Goal: Task Accomplishment & Management: Use online tool/utility

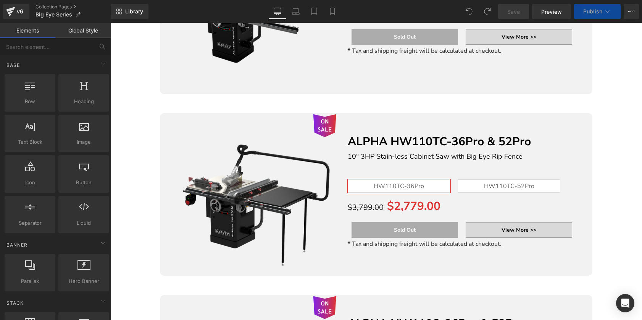
scroll to position [390, 0]
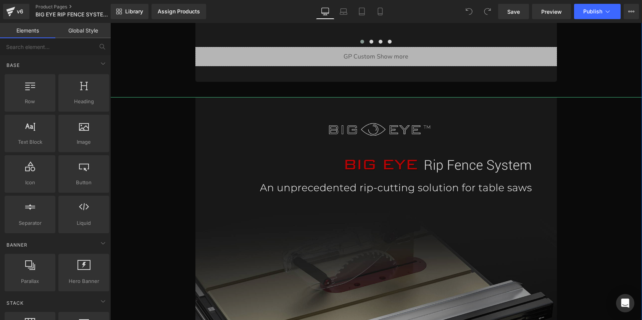
scroll to position [712, 0]
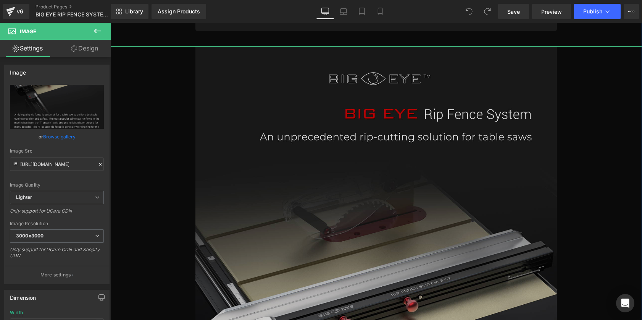
scroll to position [737, 0]
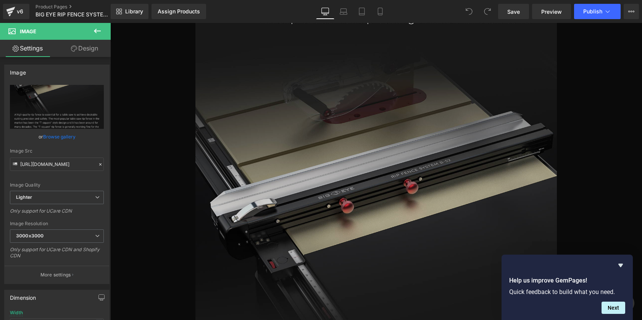
scroll to position [782, 0]
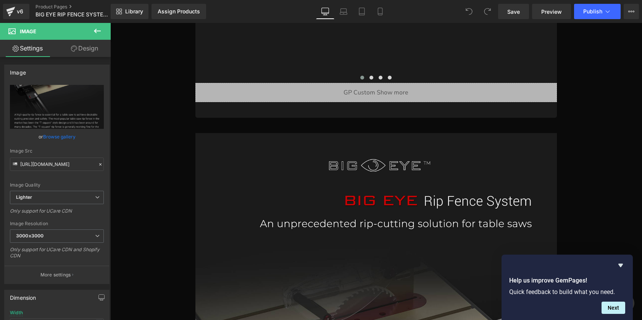
scroll to position [618, 0]
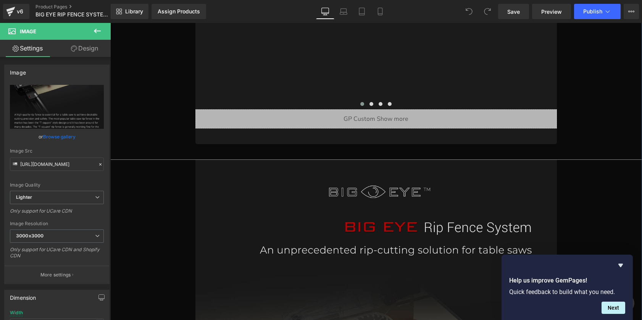
scroll to position [515, 0]
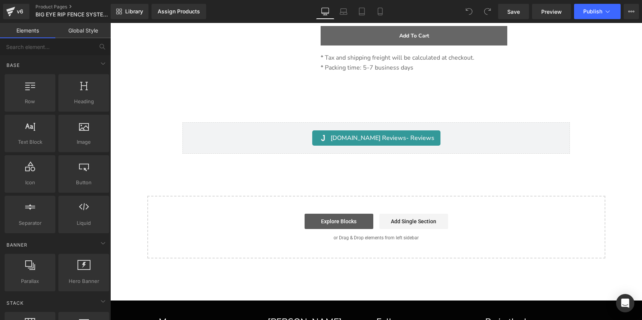
scroll to position [11962, 0]
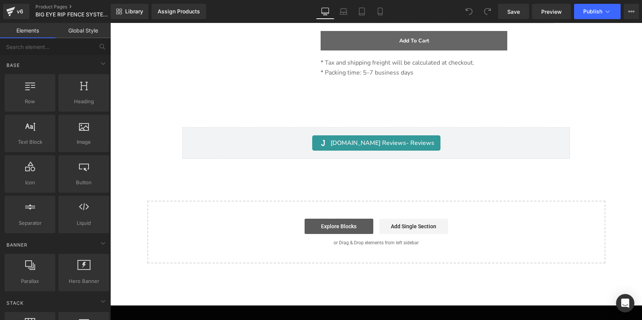
click at [319, 218] on link "Explore Blocks" at bounding box center [339, 225] width 69 height 15
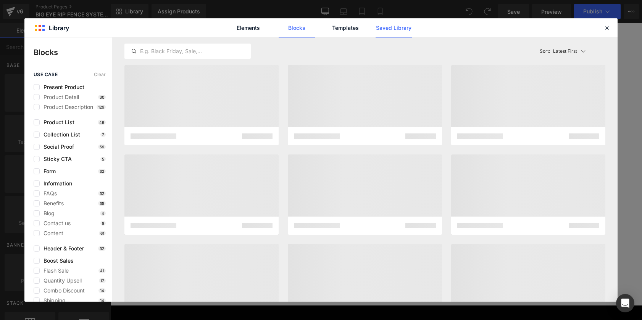
click at [401, 29] on link "Saved Library" at bounding box center [394, 27] width 36 height 19
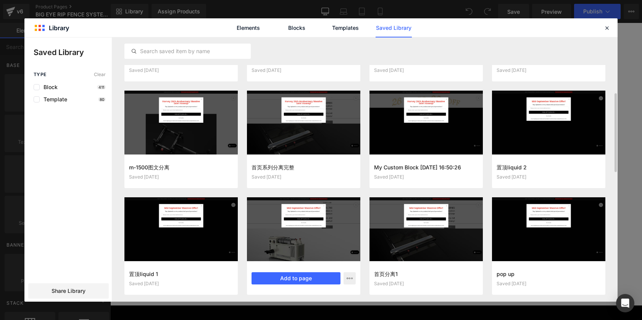
scroll to position [127, 0]
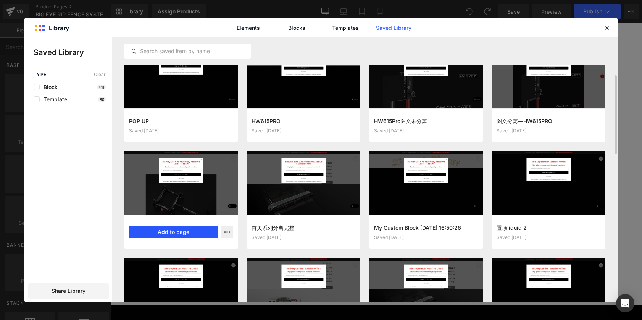
click at [179, 229] on button "Add to page" at bounding box center [173, 232] width 89 height 12
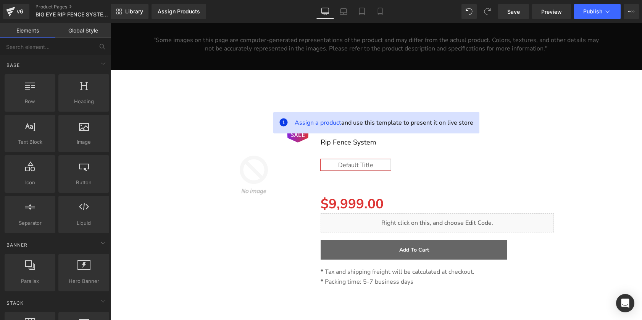
scroll to position [11784, 0]
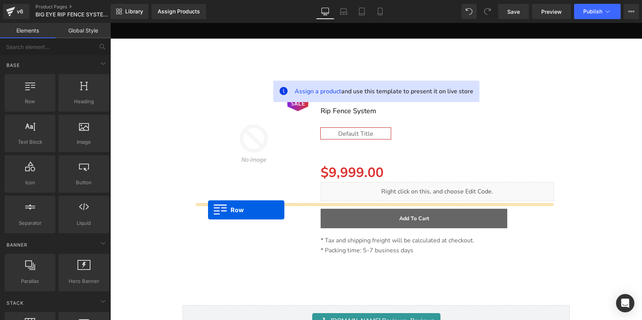
drag, startPoint x: 208, startPoint y: 205, endPoint x: 208, endPoint y: 210, distance: 4.2
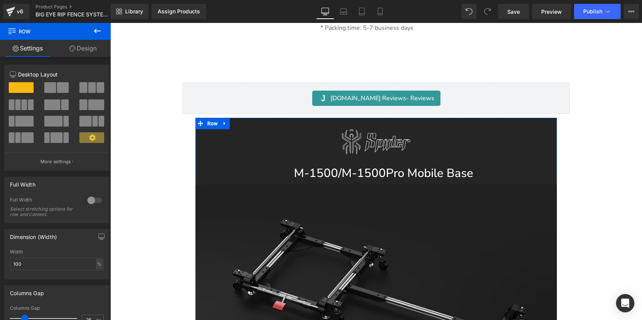
scroll to position [11899, 0]
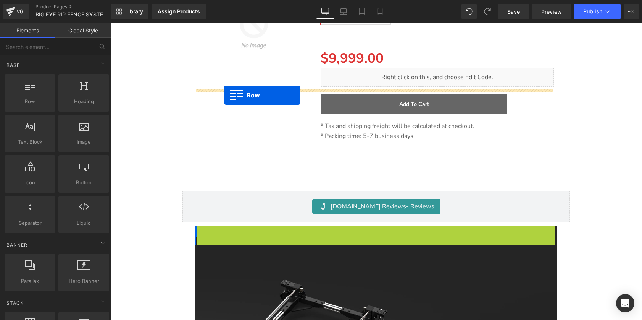
drag, startPoint x: 206, startPoint y: 92, endPoint x: 224, endPoint y: 95, distance: 18.1
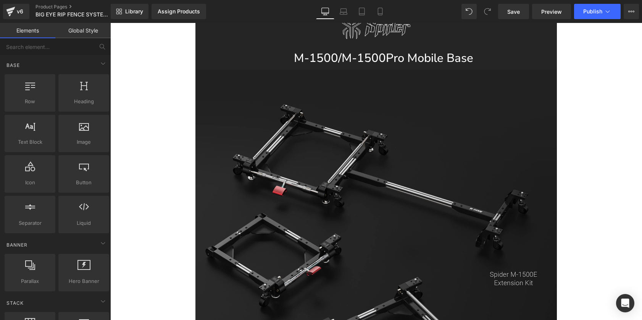
scroll to position [12183, 0]
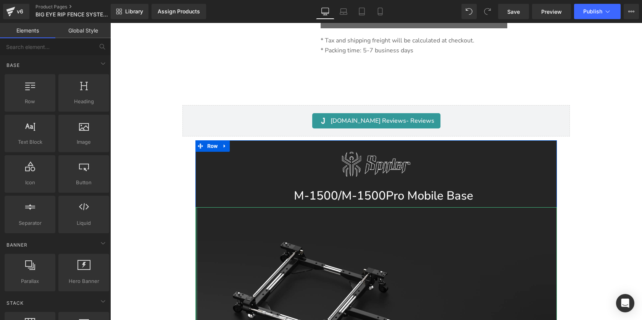
scroll to position [11820, 0]
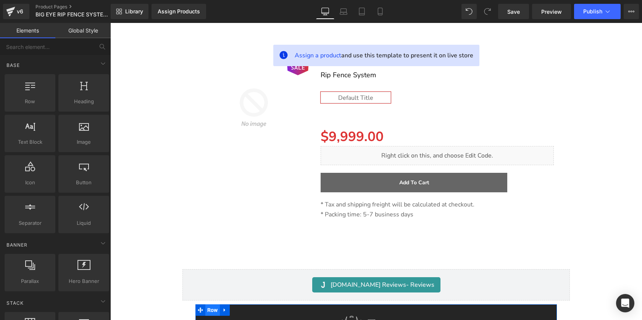
click at [209, 304] on span "Row" at bounding box center [212, 309] width 15 height 11
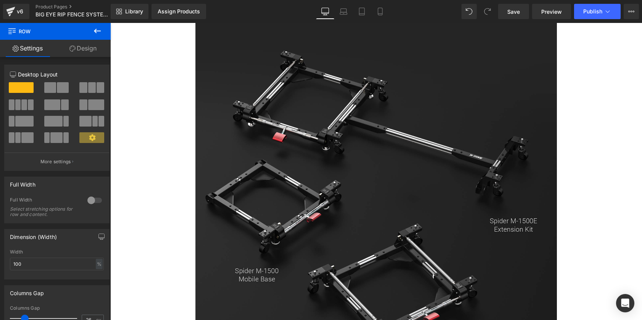
scroll to position [12210, 0]
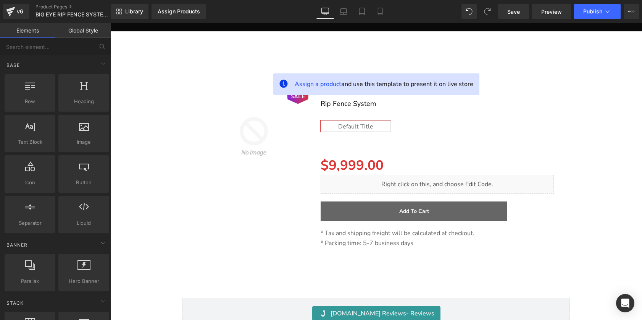
scroll to position [11818, 0]
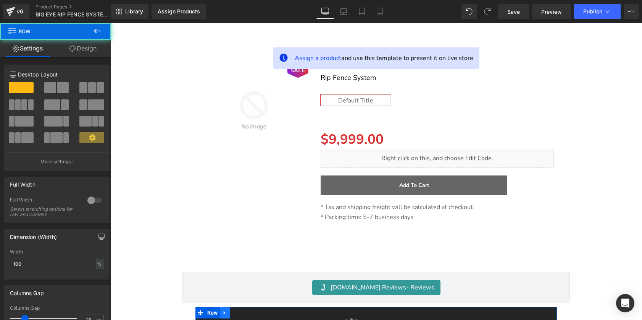
click at [223, 310] on icon at bounding box center [224, 313] width 5 height 6
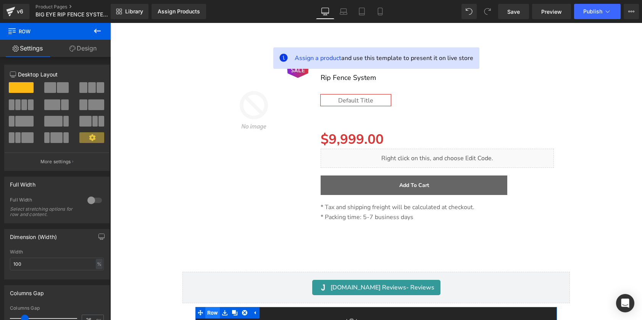
click at [214, 307] on span "Row" at bounding box center [212, 312] width 15 height 11
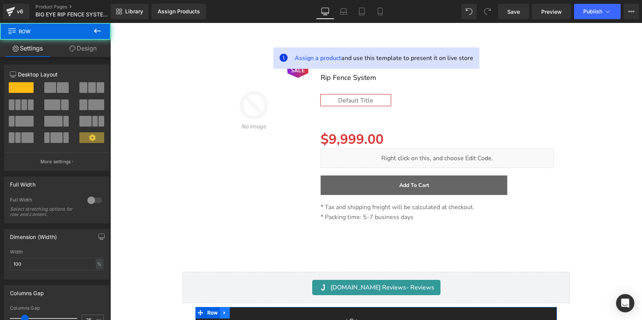
click at [224, 311] on icon at bounding box center [225, 312] width 2 height 3
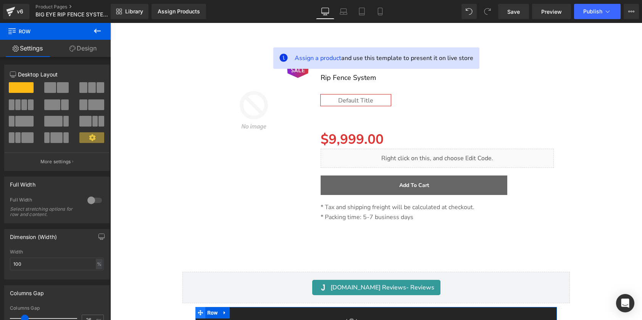
click at [201, 310] on icon at bounding box center [200, 312] width 5 height 5
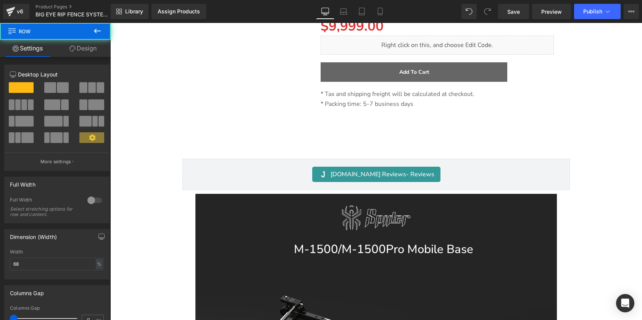
scroll to position [11934, 0]
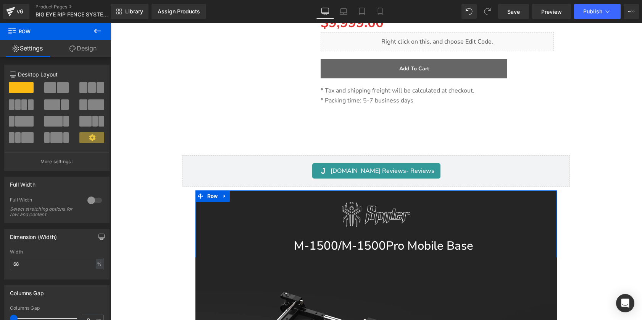
click at [91, 51] on link "Design" at bounding box center [82, 48] width 55 height 17
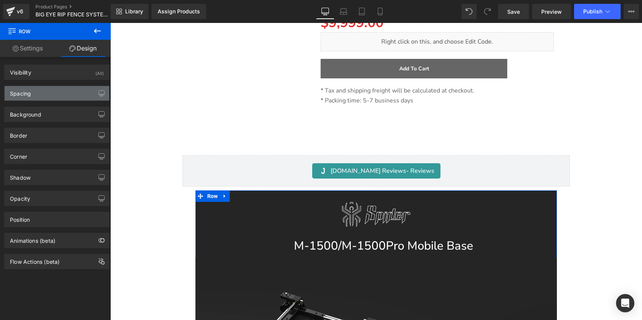
click at [64, 93] on div "Spacing" at bounding box center [57, 93] width 105 height 15
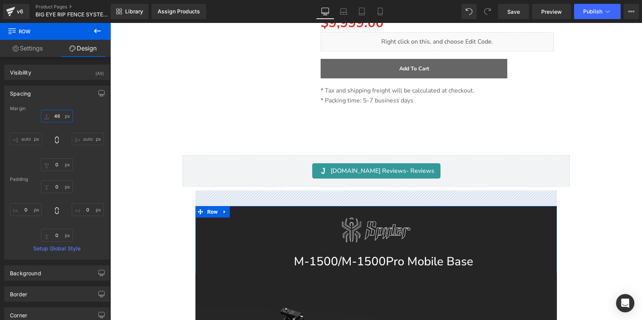
type input "46"
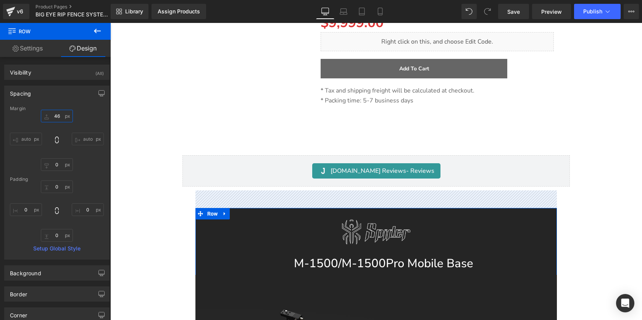
drag, startPoint x: 59, startPoint y: 112, endPoint x: 60, endPoint y: 99, distance: 13.0
click at [60, 99] on div "Spacing [GEOGRAPHIC_DATA] 46px 46 auto auto 0px 0 auto auto [GEOGRAPHIC_DATA] 0…" at bounding box center [56, 173] width 105 height 174
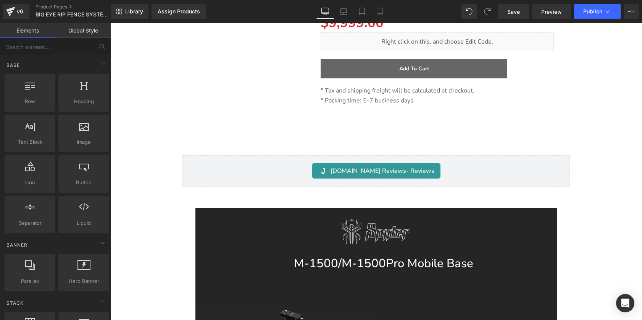
click at [81, 32] on link "Global Style" at bounding box center [82, 30] width 55 height 15
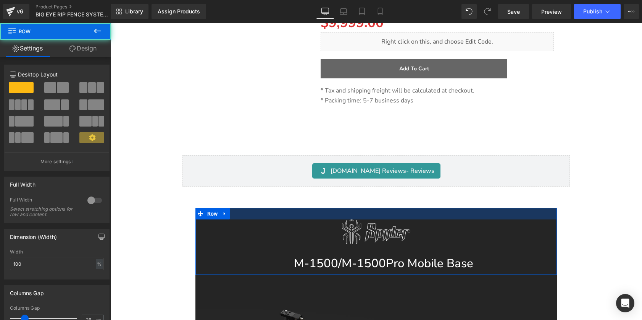
click at [248, 208] on div at bounding box center [377, 213] width 362 height 11
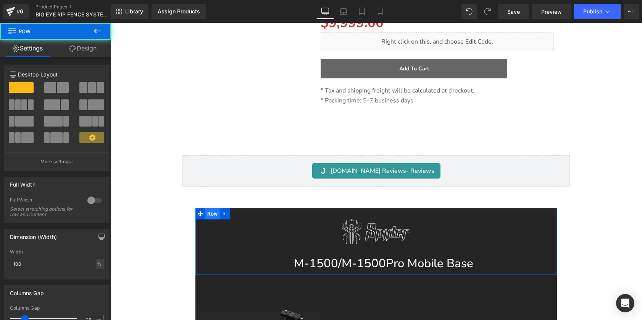
click at [208, 208] on span "Row" at bounding box center [212, 213] width 15 height 11
click at [223, 211] on icon at bounding box center [224, 214] width 5 height 6
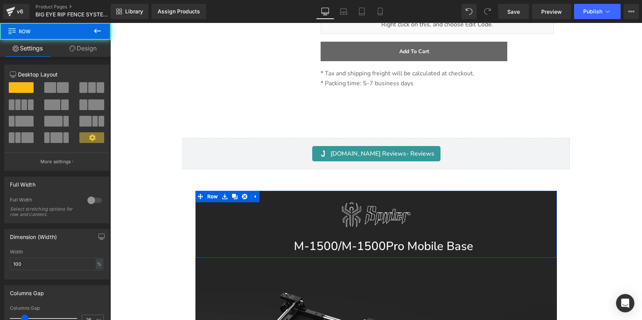
scroll to position [11952, 0]
click at [89, 47] on link "Design" at bounding box center [82, 48] width 55 height 17
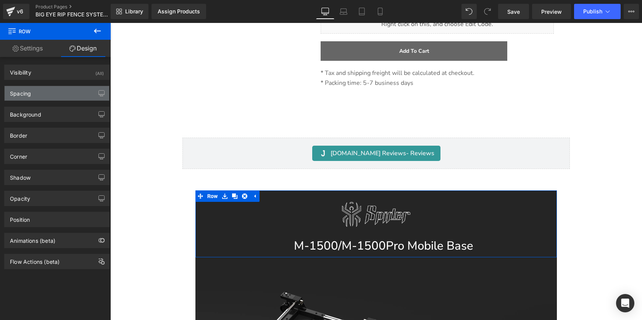
click at [54, 94] on div "Spacing" at bounding box center [57, 93] width 105 height 15
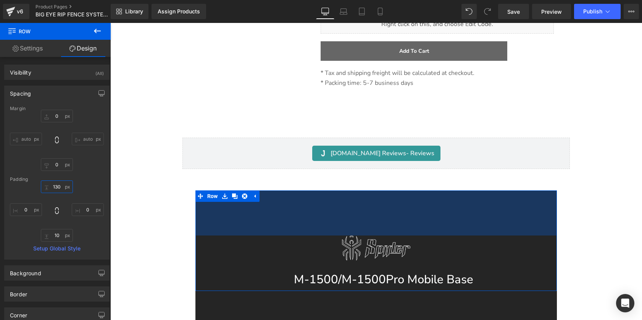
type input "130"
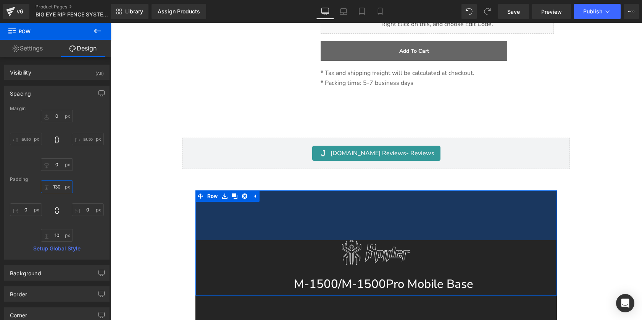
drag, startPoint x: 55, startPoint y: 188, endPoint x: 56, endPoint y: 150, distance: 38.2
click at [56, 150] on div "Margin 0px 0 auto auto 0px 0 auto auto [GEOGRAPHIC_DATA] 130px 130 0px 0 10px 1…" at bounding box center [57, 182] width 105 height 153
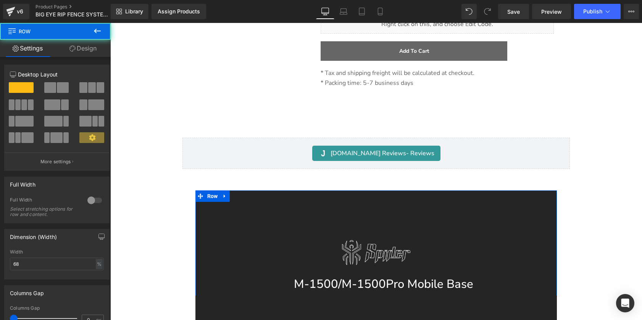
click at [101, 50] on link "Design" at bounding box center [82, 48] width 55 height 17
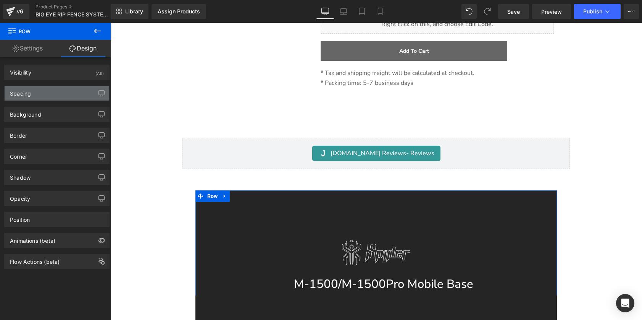
click at [41, 93] on div "Spacing" at bounding box center [57, 93] width 105 height 15
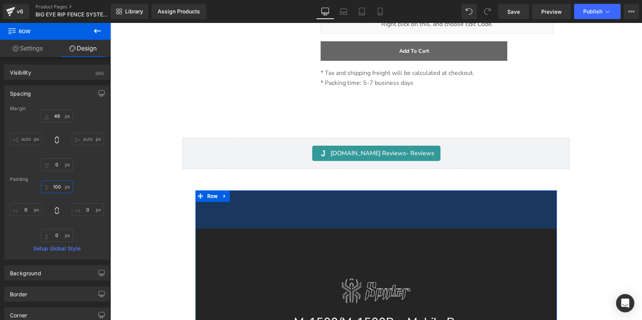
type input "100"
drag, startPoint x: 60, startPoint y: 190, endPoint x: 55, endPoint y: 152, distance: 38.5
click at [55, 152] on div "Margin 46px 46 auto auto 0px 0 auto auto [GEOGRAPHIC_DATA] 100px 100 0px 0 0px …" at bounding box center [57, 182] width 105 height 153
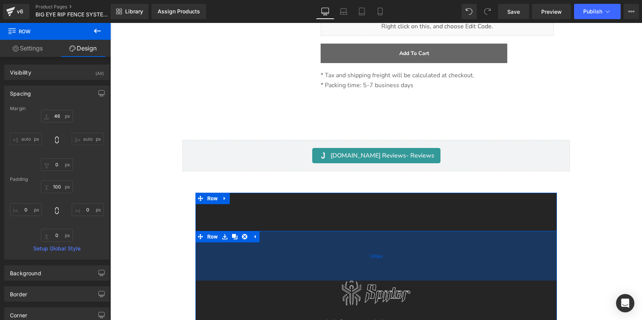
scroll to position [11919, 0]
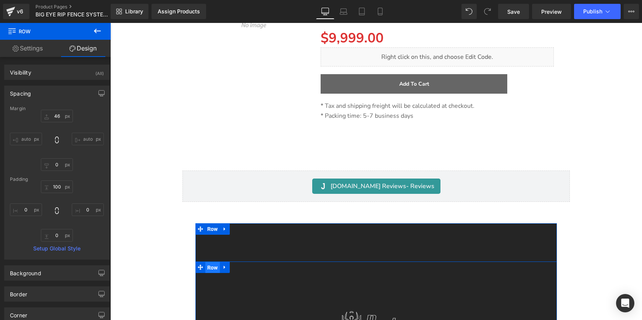
click at [213, 262] on span "Row" at bounding box center [212, 267] width 15 height 11
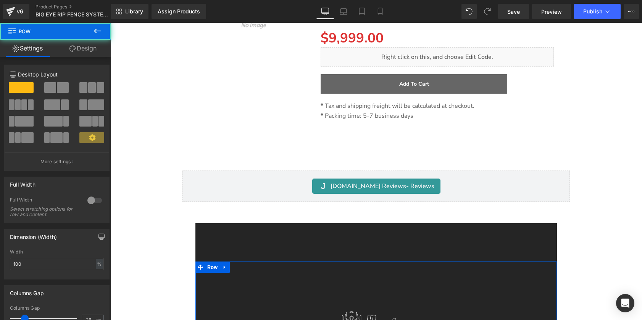
click at [91, 48] on link "Design" at bounding box center [82, 48] width 55 height 17
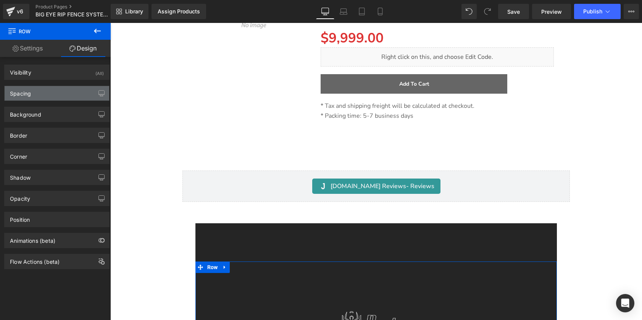
click at [43, 89] on div "Spacing" at bounding box center [57, 93] width 105 height 15
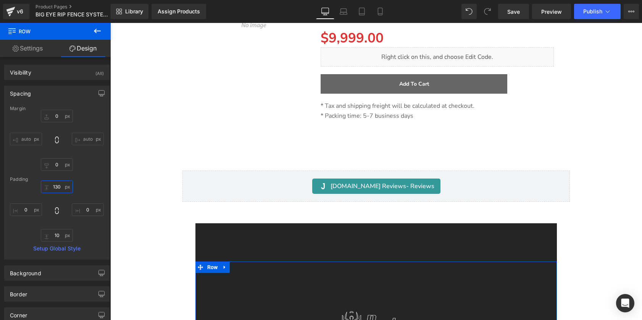
click at [53, 185] on input "130" at bounding box center [57, 186] width 32 height 13
type input "0"
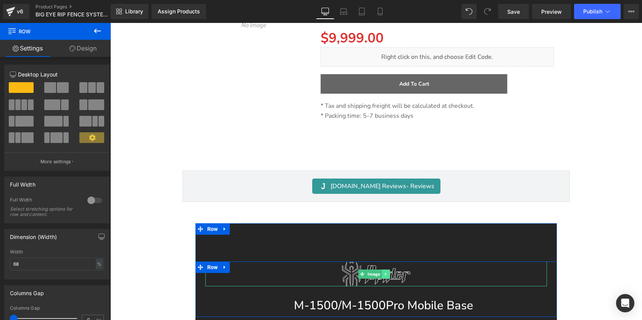
click at [384, 272] on icon at bounding box center [386, 274] width 4 height 5
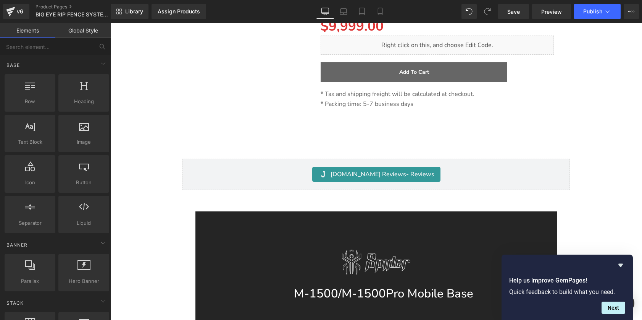
scroll to position [11929, 0]
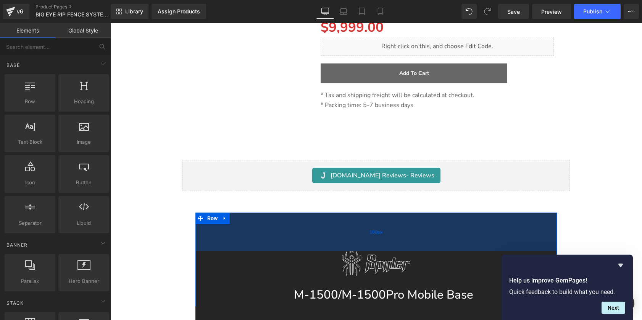
click at [362, 212] on div "100px" at bounding box center [377, 231] width 362 height 38
